Goal: Information Seeking & Learning: Learn about a topic

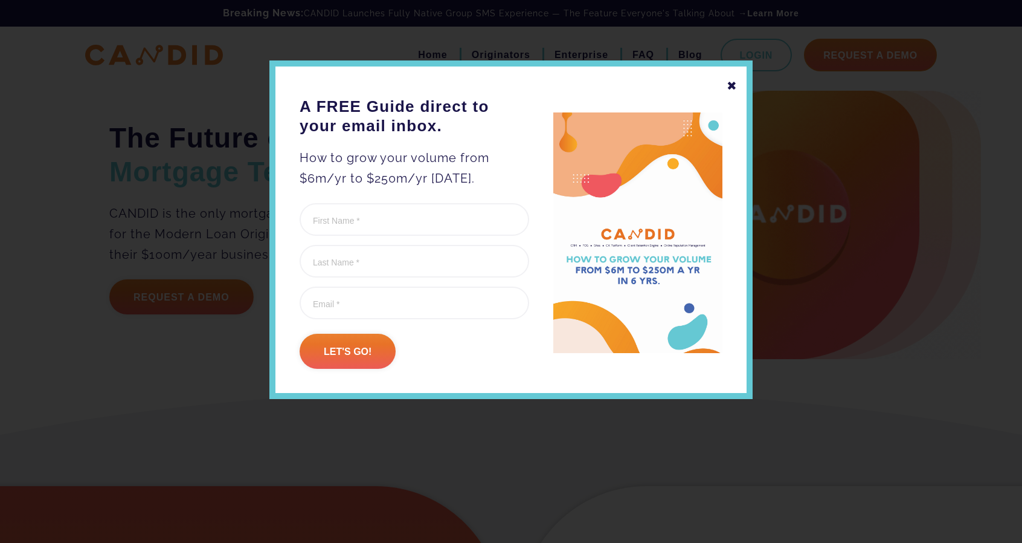
click at [735, 82] on div "✖" at bounding box center [732, 86] width 11 height 21
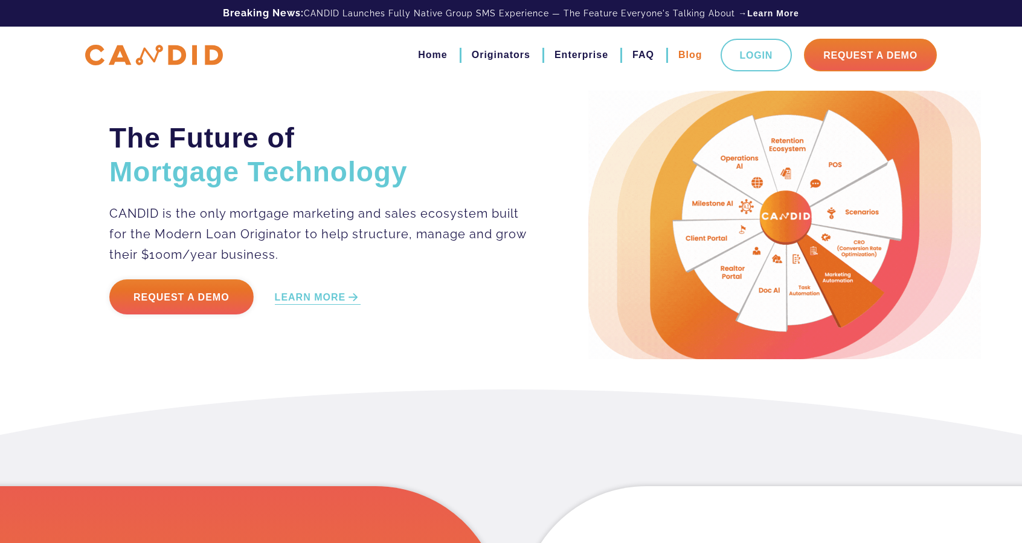
click at [693, 56] on link "Blog" at bounding box center [691, 55] width 24 height 21
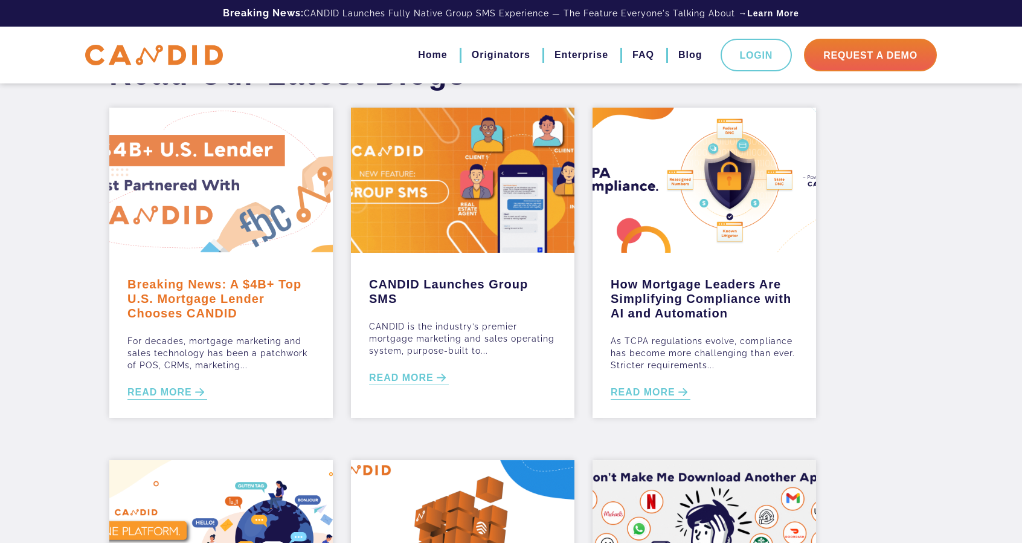
scroll to position [33, 0]
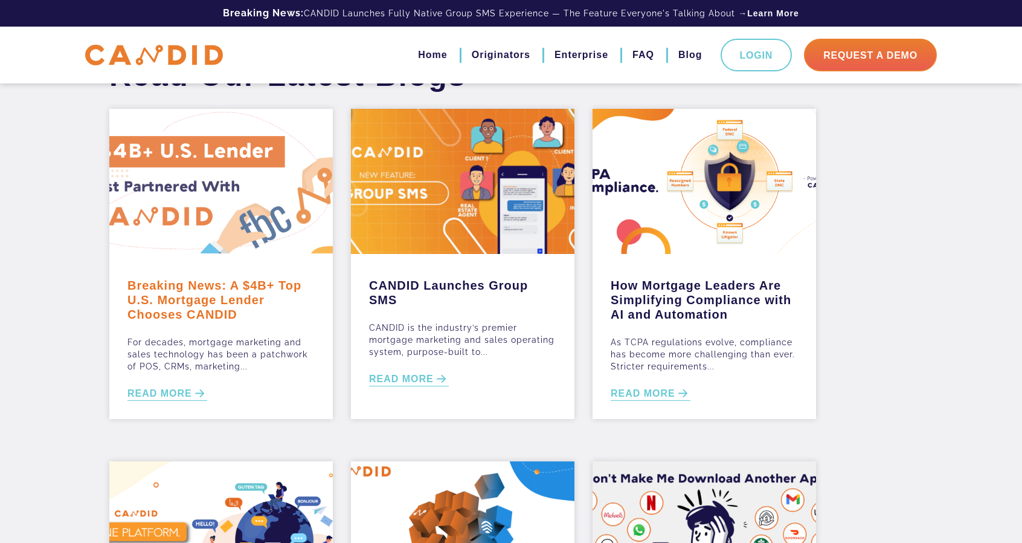
click at [211, 295] on link "Breaking News: A $4B+ Top U.S. Mortgage Lender Chooses CANDID" at bounding box center [220, 297] width 187 height 50
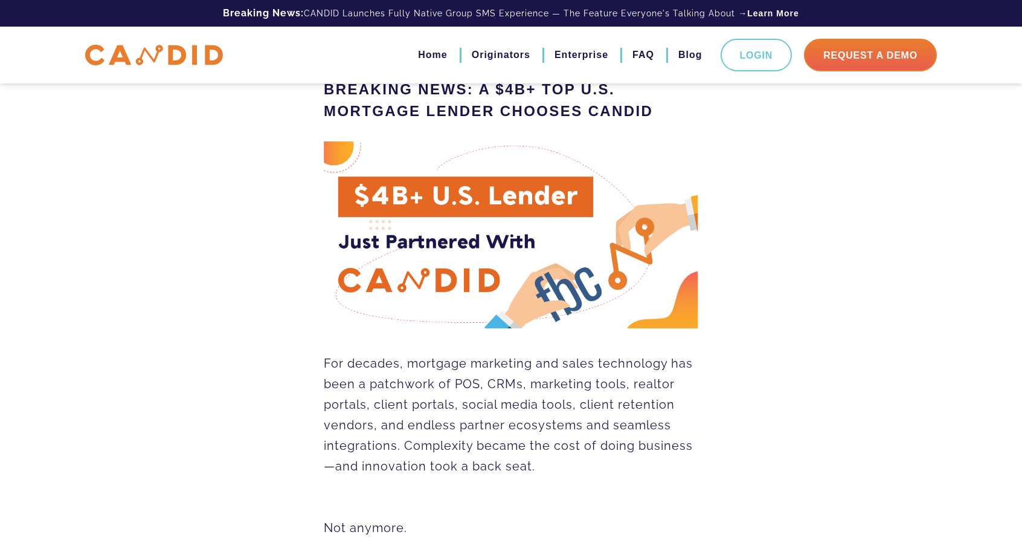
scroll to position [88, 0]
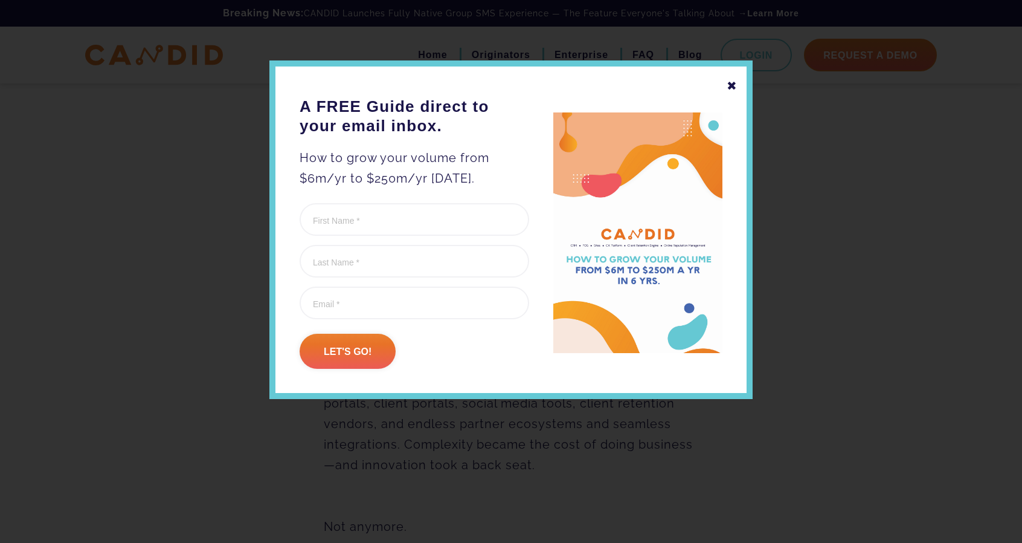
click at [857, 165] on div at bounding box center [511, 271] width 1022 height 543
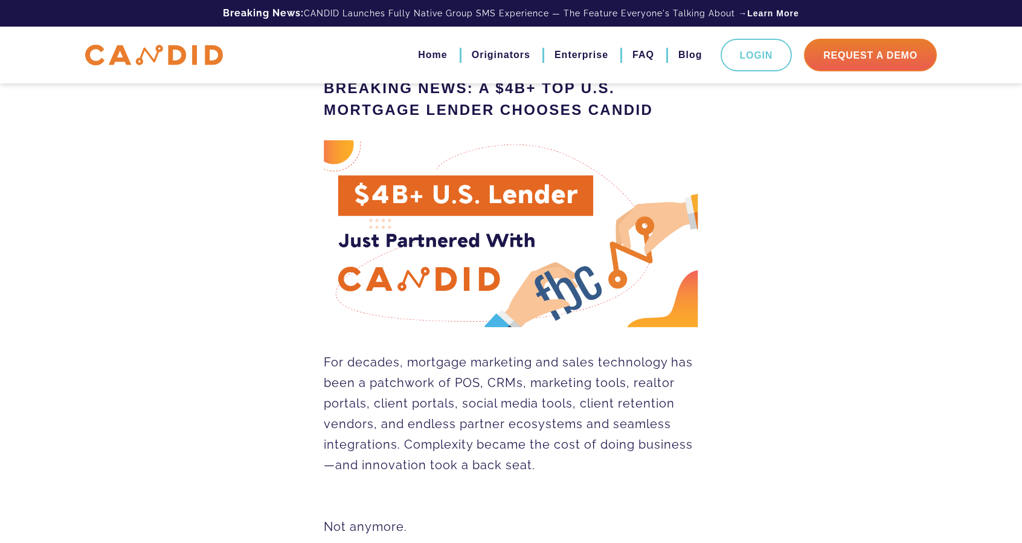
click at [173, 53] on img at bounding box center [154, 55] width 138 height 21
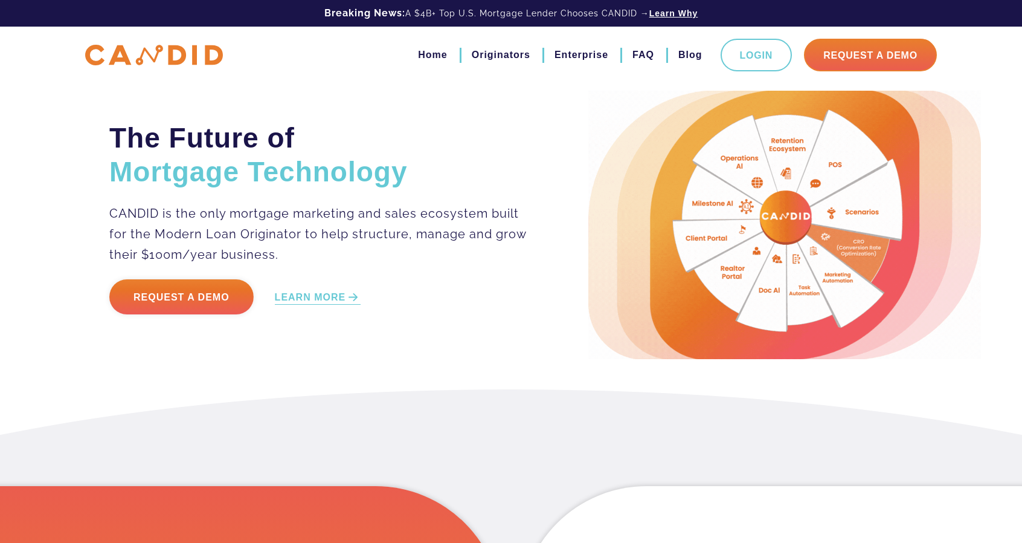
click at [674, 13] on link "Learn Why" at bounding box center [674, 13] width 49 height 12
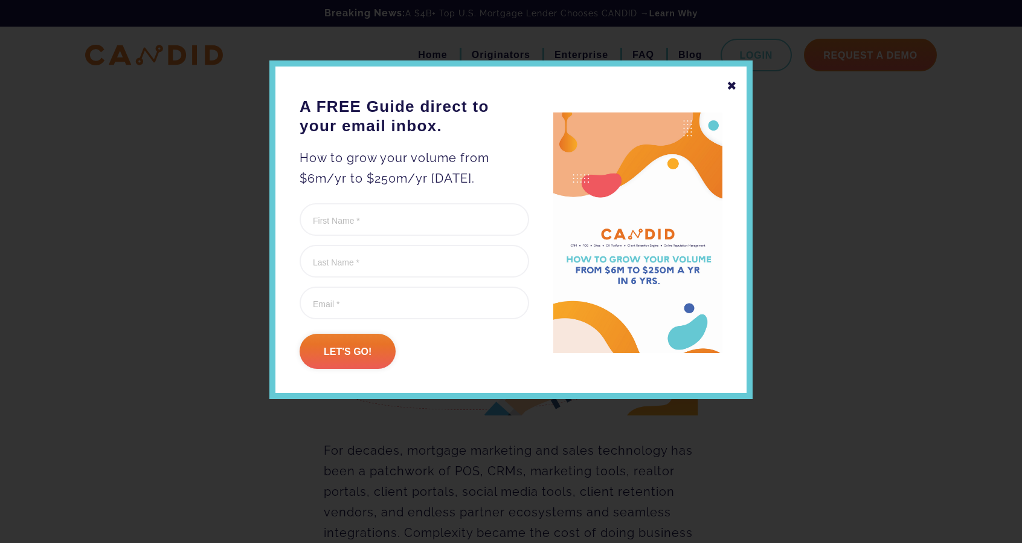
drag, startPoint x: 731, startPoint y: 85, endPoint x: 709, endPoint y: 114, distance: 36.6
click at [731, 85] on div "✖" at bounding box center [732, 86] width 11 height 21
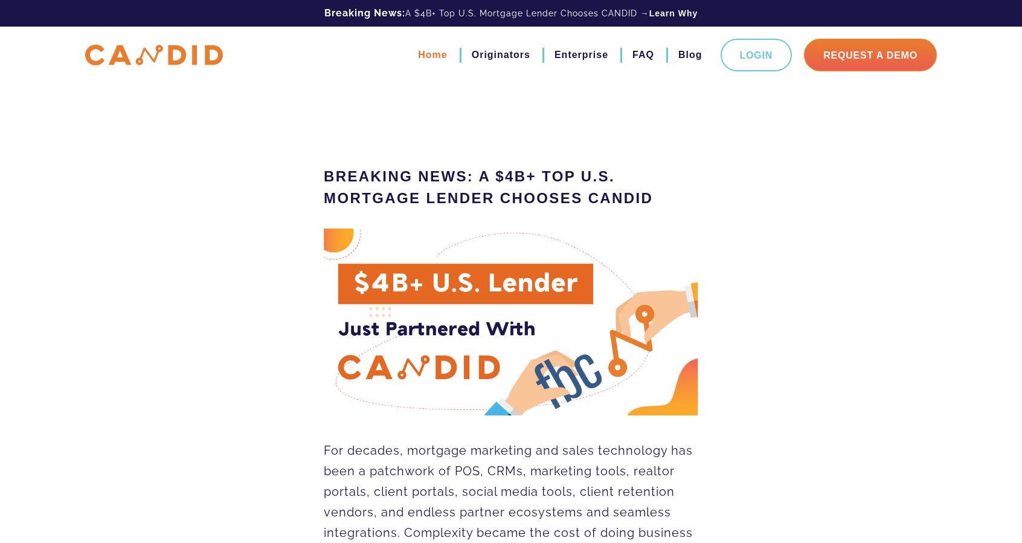
click at [426, 53] on link "Home" at bounding box center [432, 55] width 29 height 21
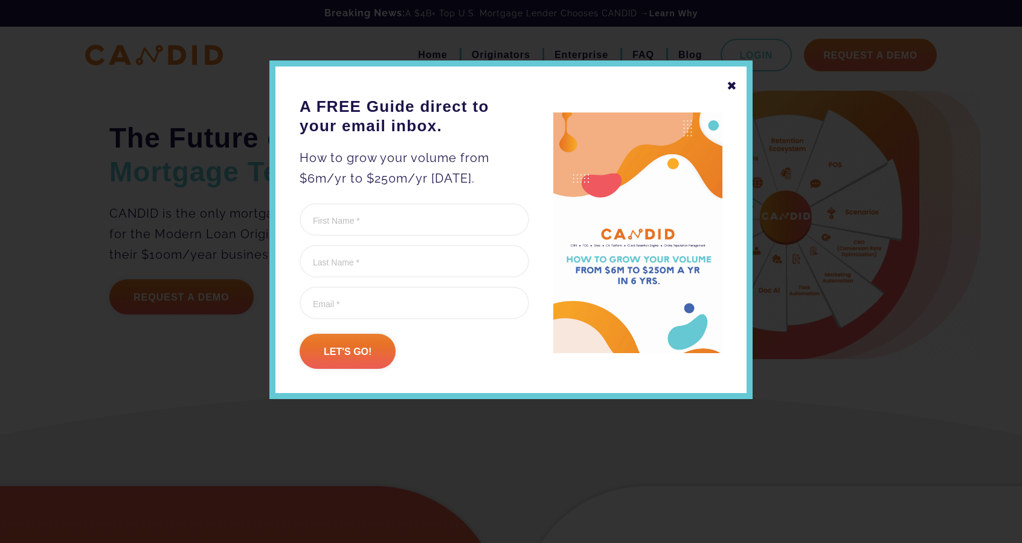
click at [727, 88] on div "✖" at bounding box center [732, 86] width 11 height 21
